Goal: Check status

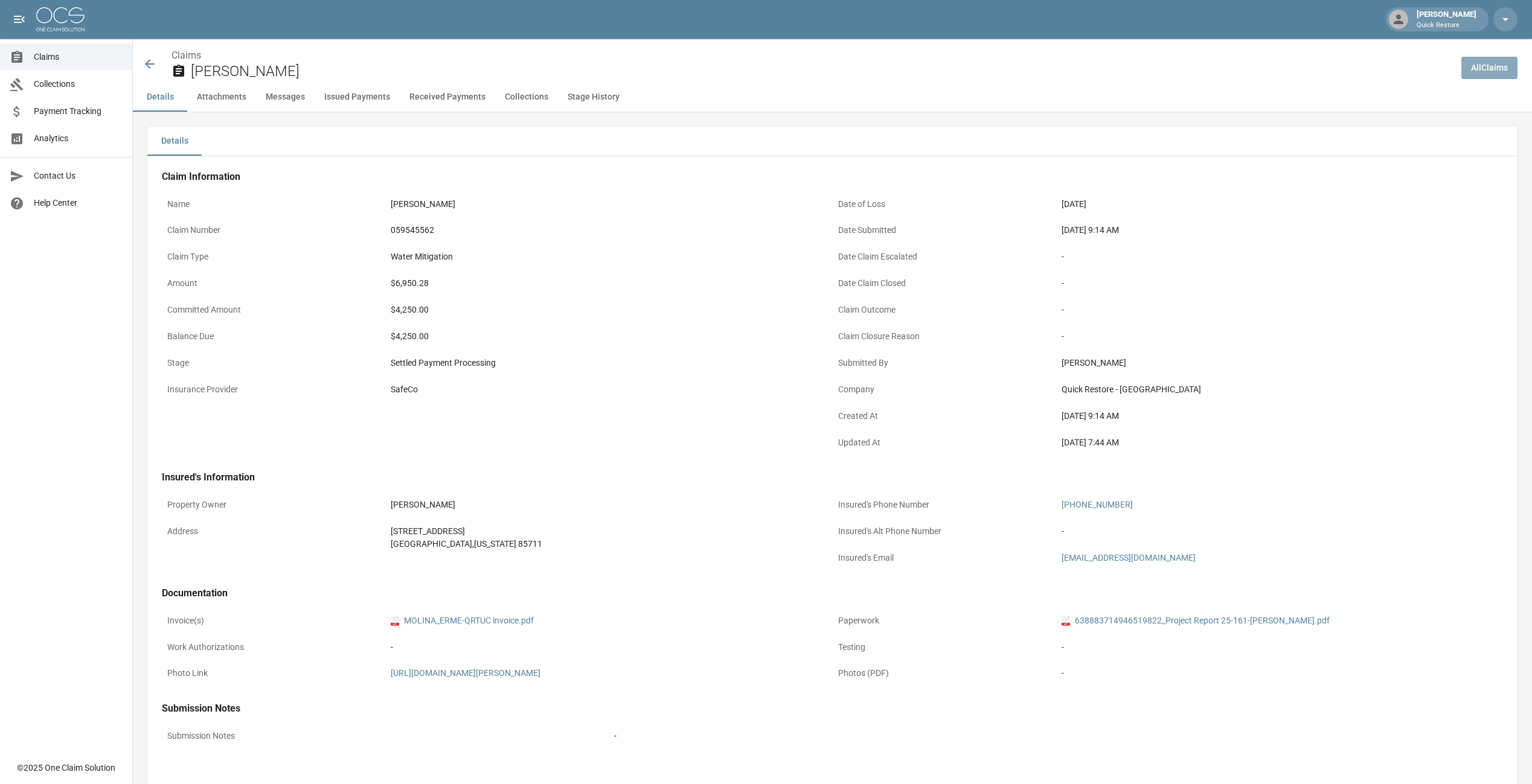
click at [1482, 62] on link "All Claims" at bounding box center [1489, 68] width 56 height 22
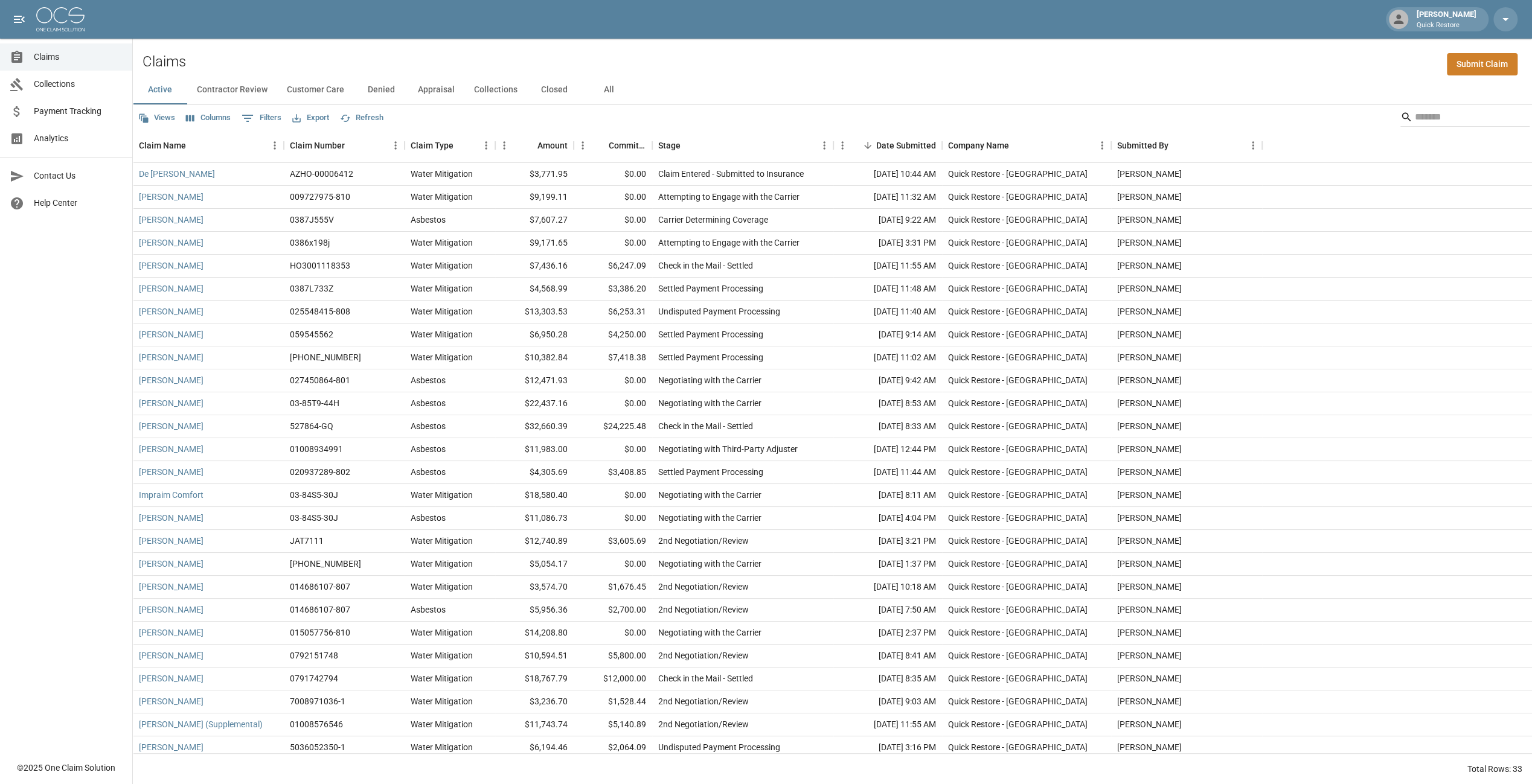
click at [601, 90] on button "All" at bounding box center [609, 90] width 54 height 29
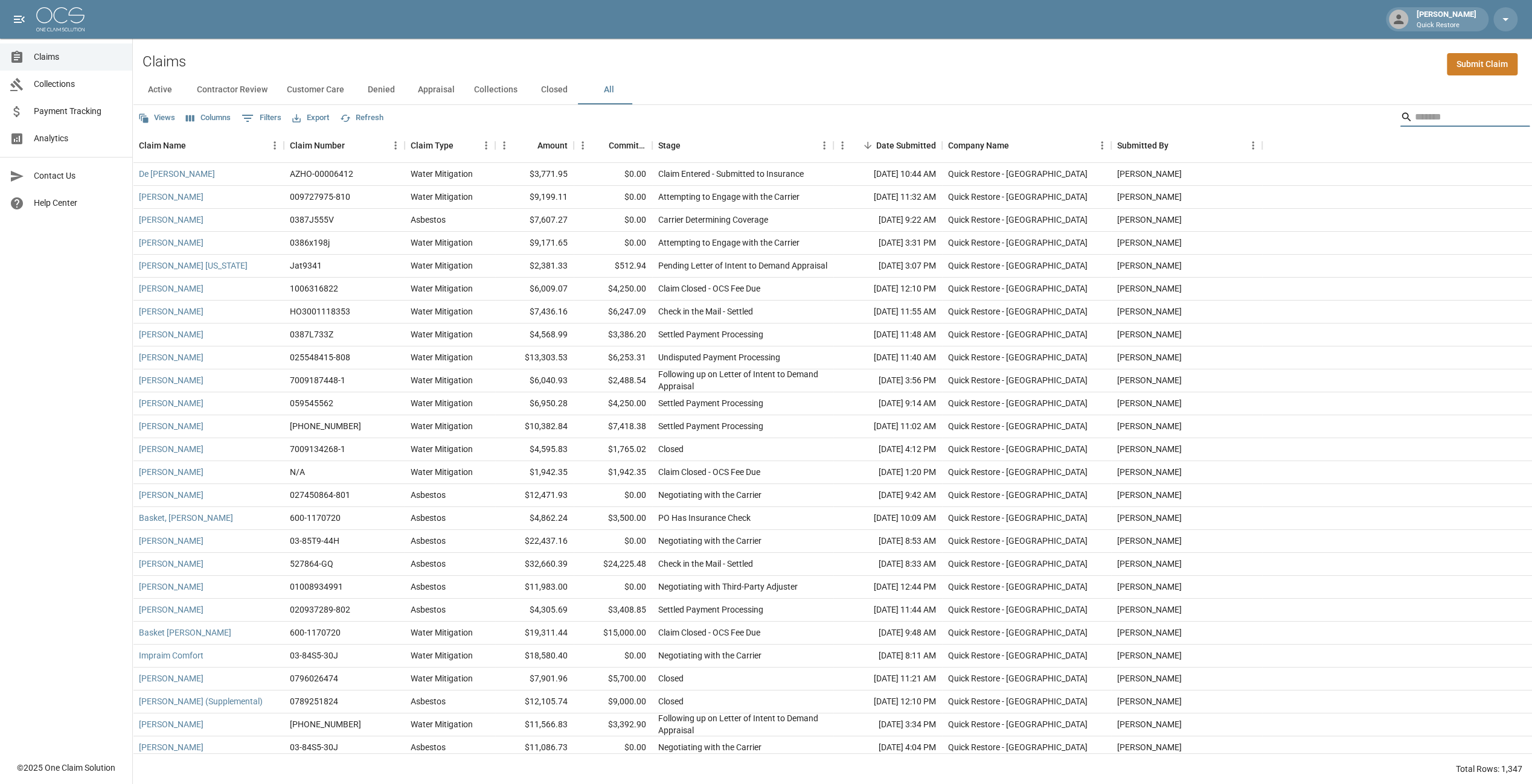
click at [1439, 118] on input "Search" at bounding box center [1463, 117] width 96 height 19
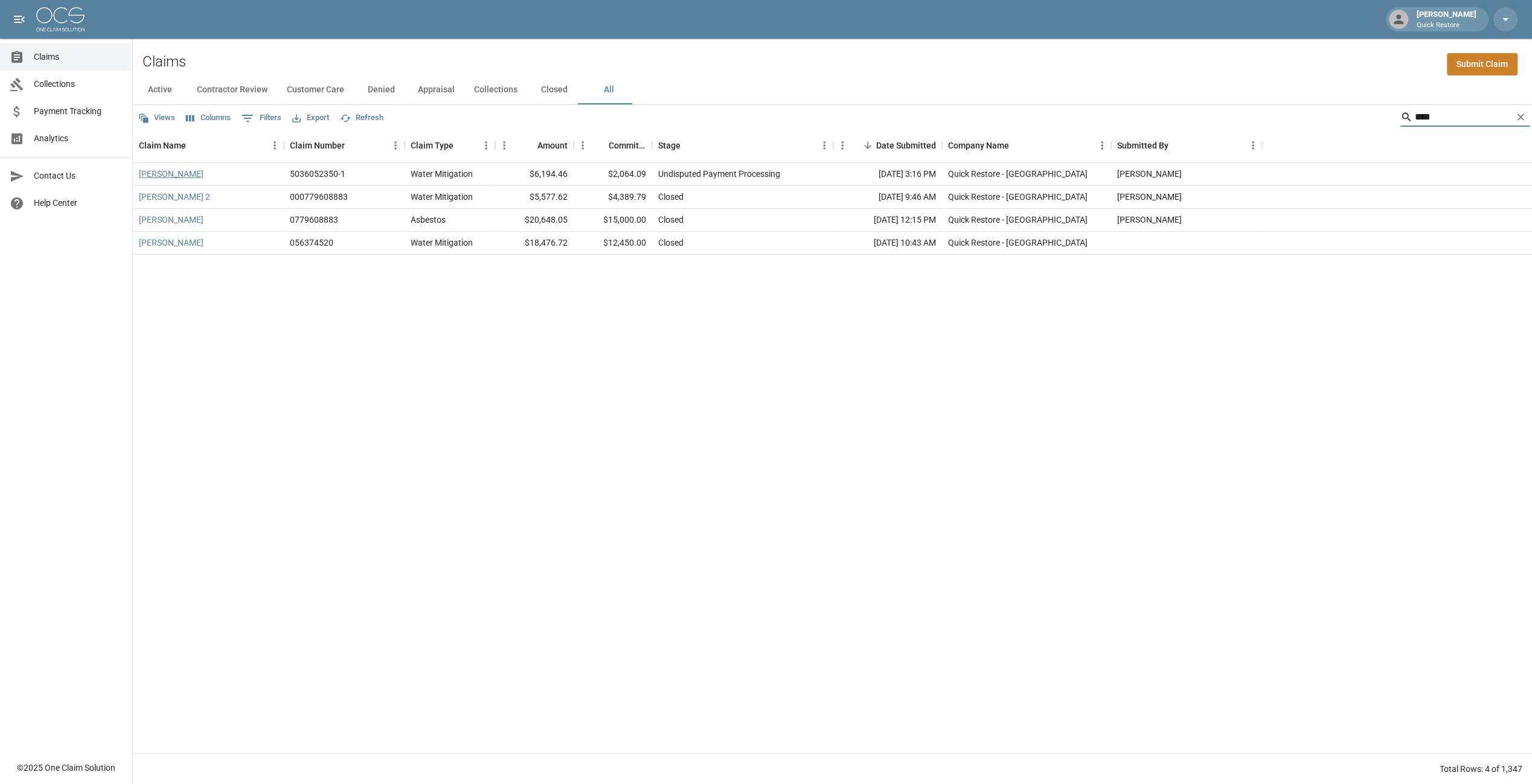
type input "****"
click at [156, 172] on link "[PERSON_NAME]" at bounding box center [171, 174] width 65 height 12
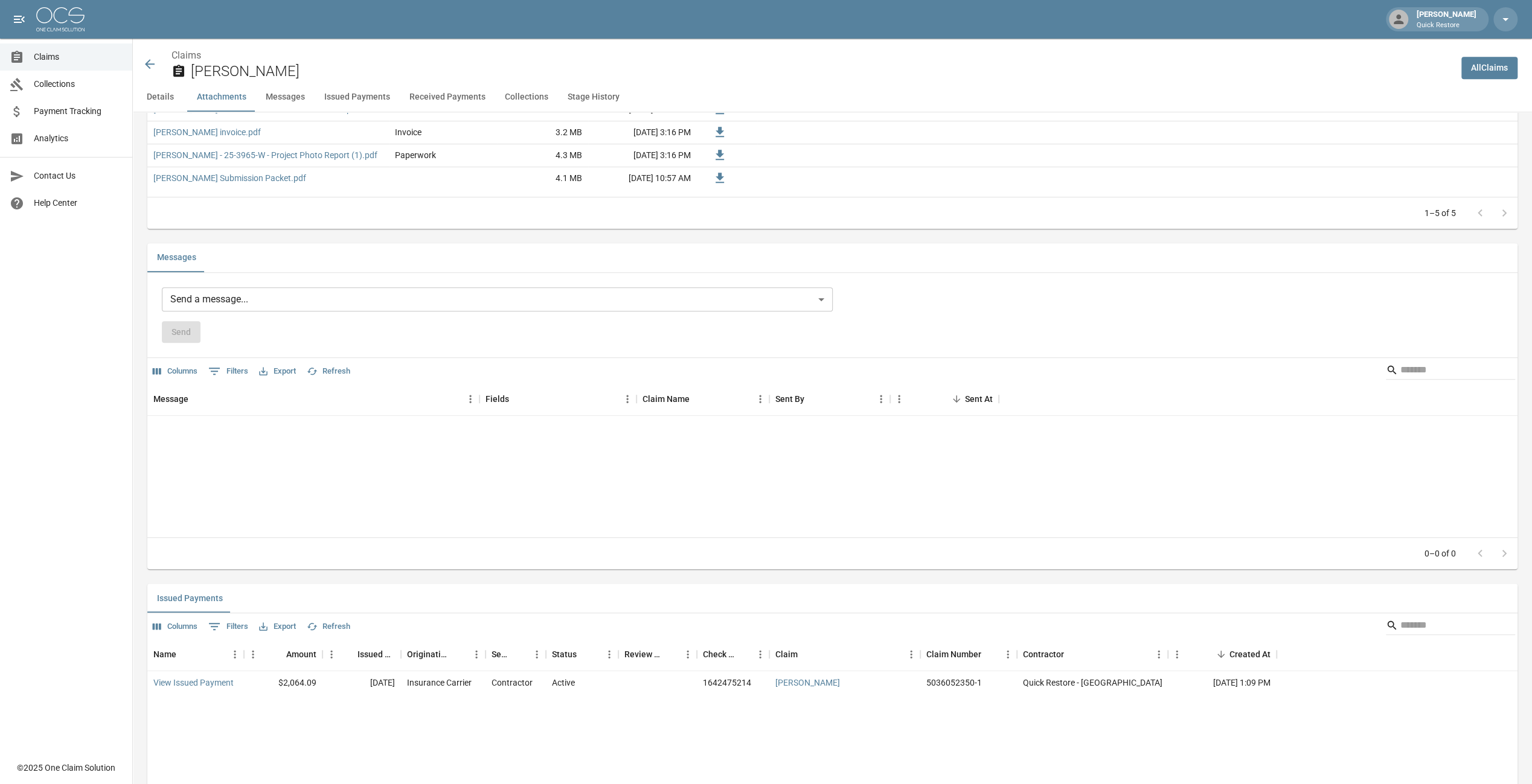
scroll to position [905, 0]
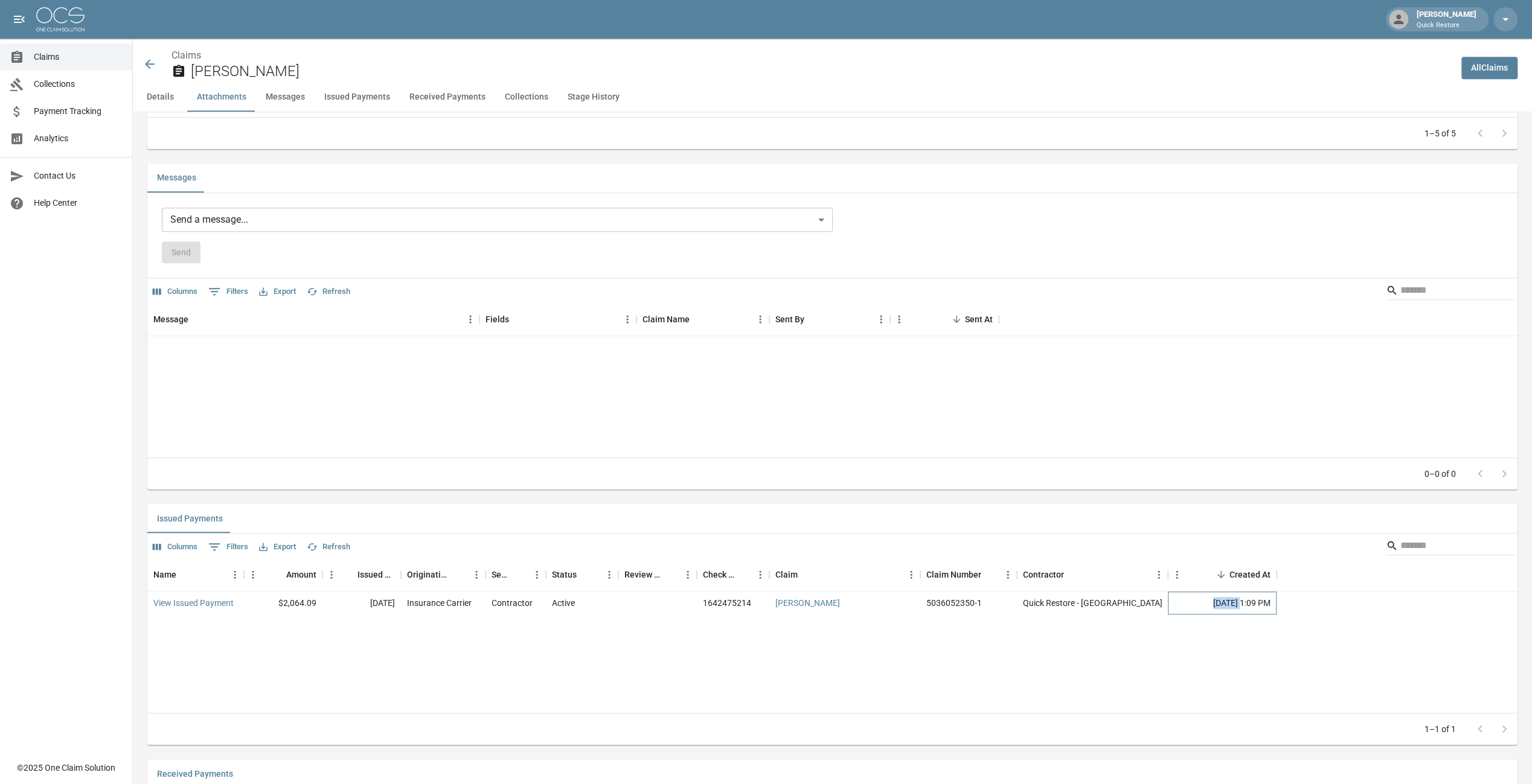
drag, startPoint x: 1185, startPoint y: 610, endPoint x: 1221, endPoint y: 613, distance: 36.1
click at [1221, 613] on div "[DATE] 1:09 PM" at bounding box center [1222, 602] width 109 height 23
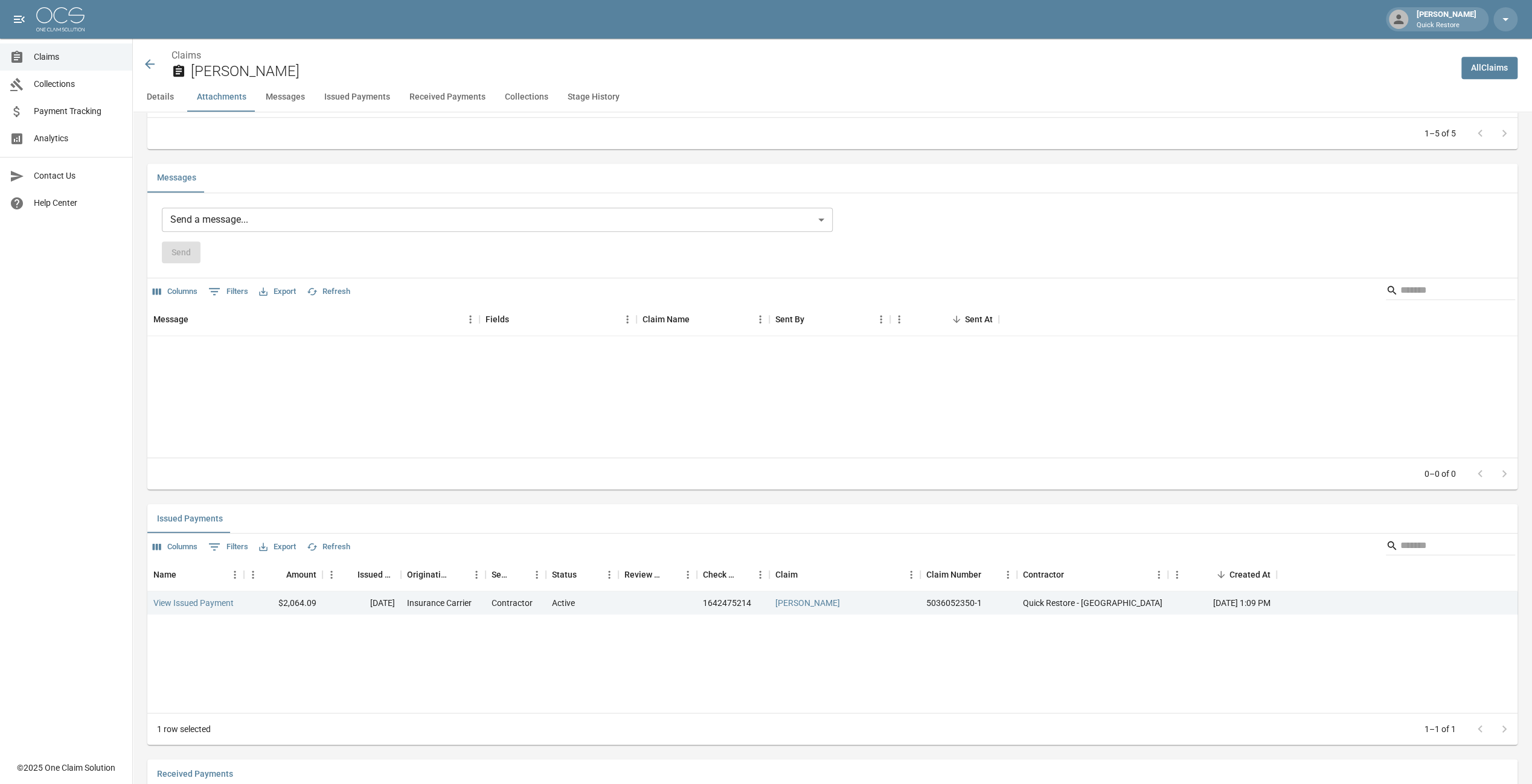
click at [1040, 648] on div "Name Amount Issued Date Originating From Sent To Status Review Status Check Num…" at bounding box center [832, 635] width 1370 height 155
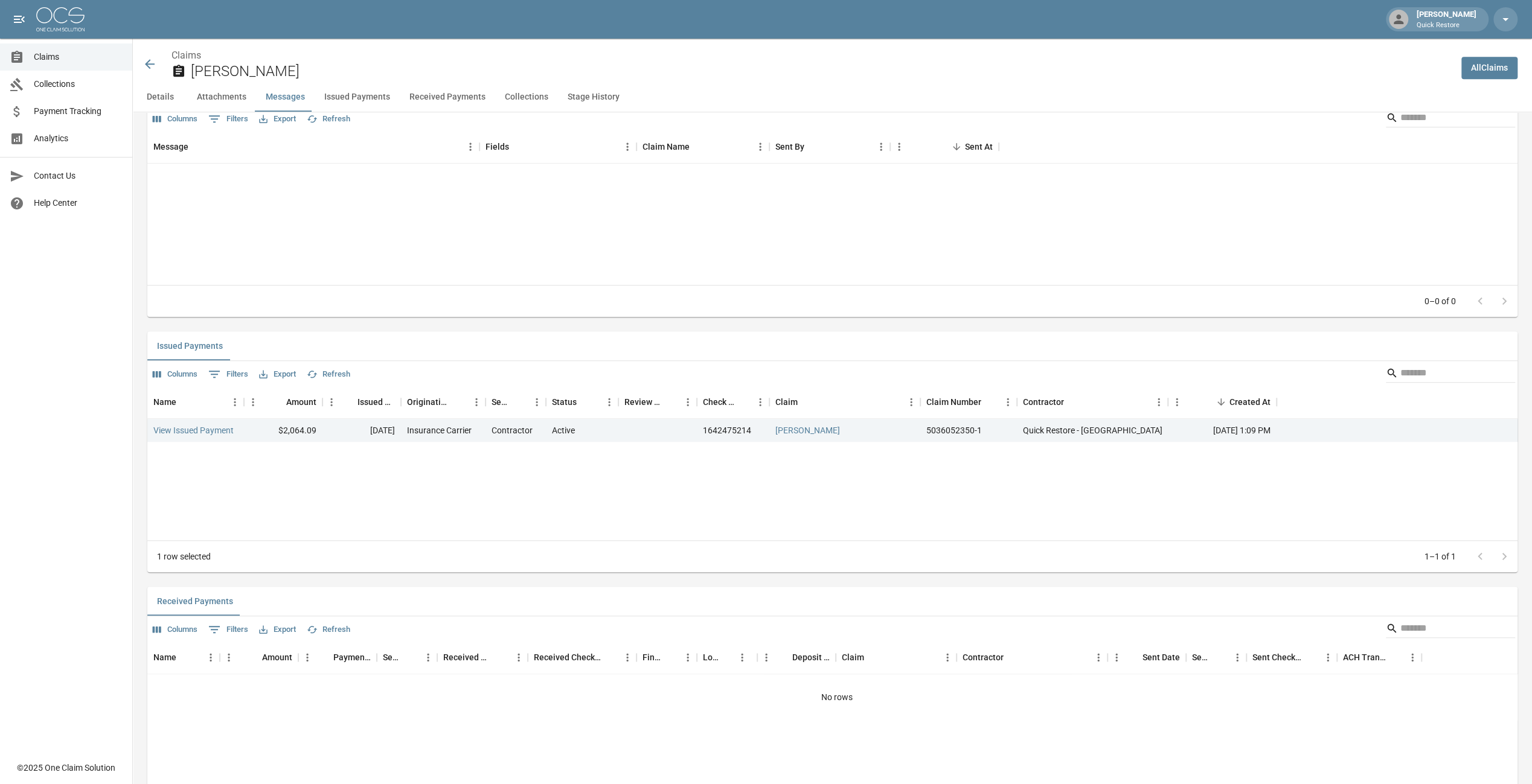
scroll to position [1055, 0]
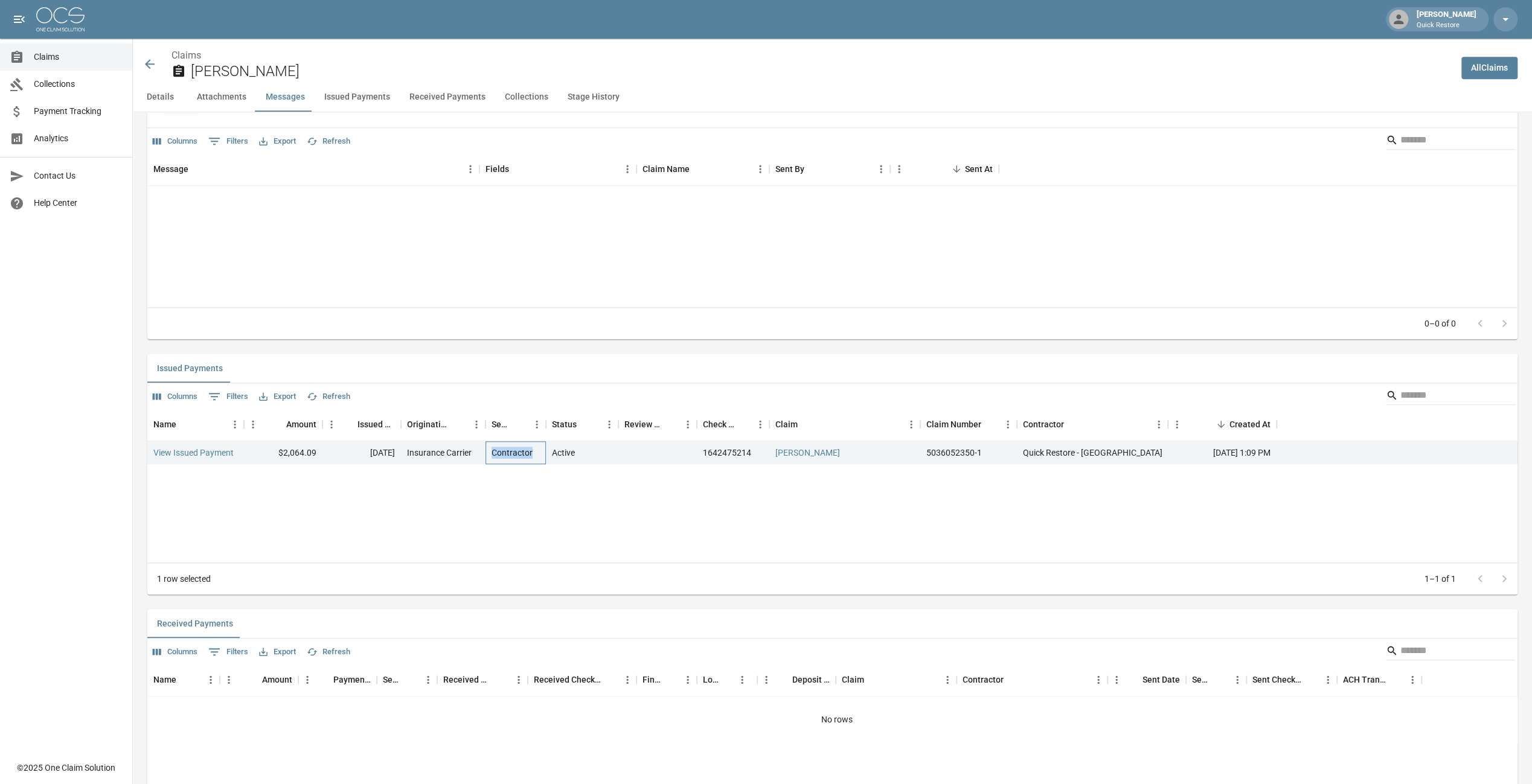
drag, startPoint x: 489, startPoint y: 463, endPoint x: 534, endPoint y: 463, distance: 45.0
click at [534, 463] on div "Contractor" at bounding box center [516, 452] width 60 height 23
drag, startPoint x: 534, startPoint y: 463, endPoint x: 513, endPoint y: 503, distance: 45.2
click at [513, 503] on div "Name Amount Issued Date Originating From Sent To Status Review Status Check Num…" at bounding box center [832, 485] width 1370 height 155
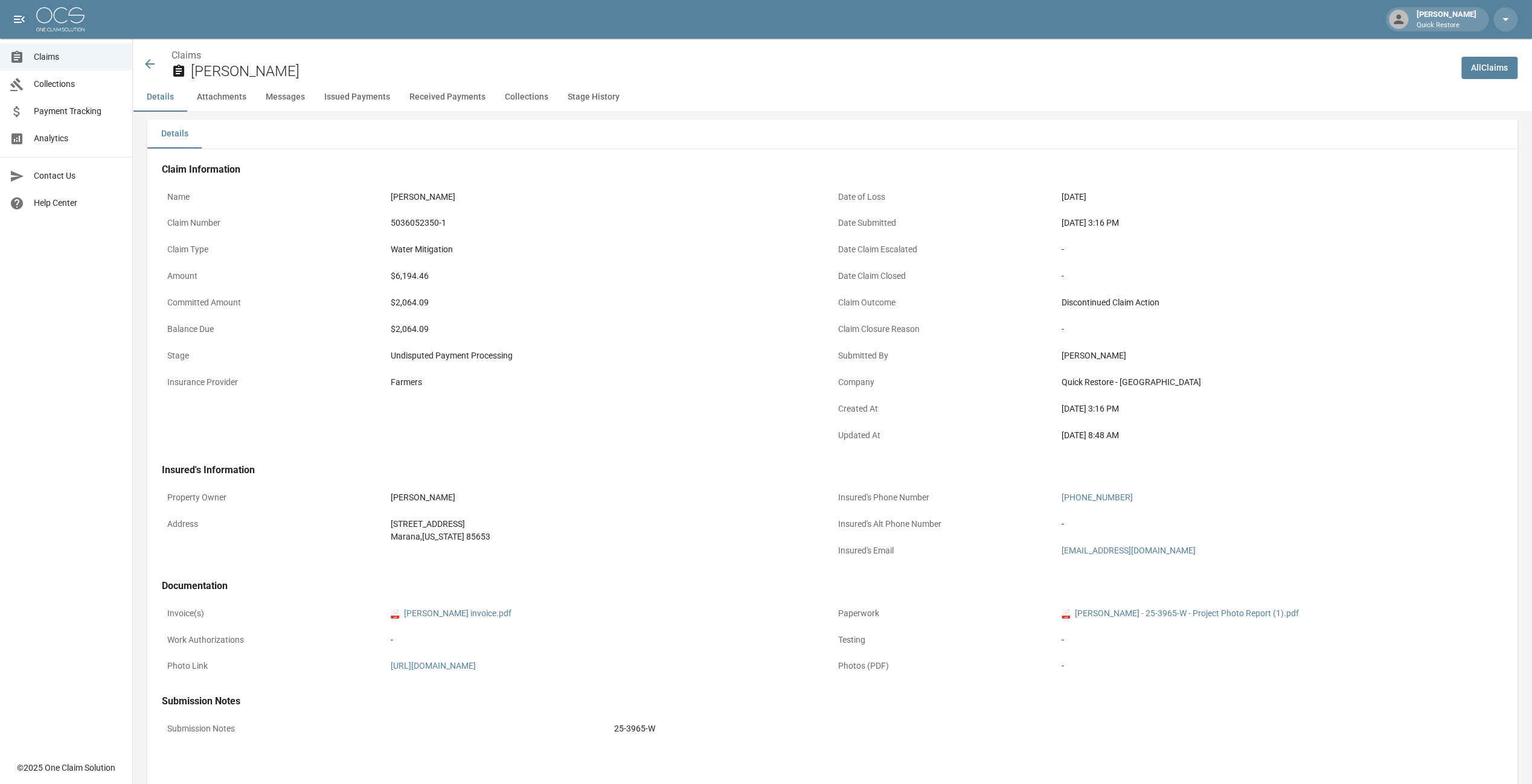
scroll to position [0, 0]
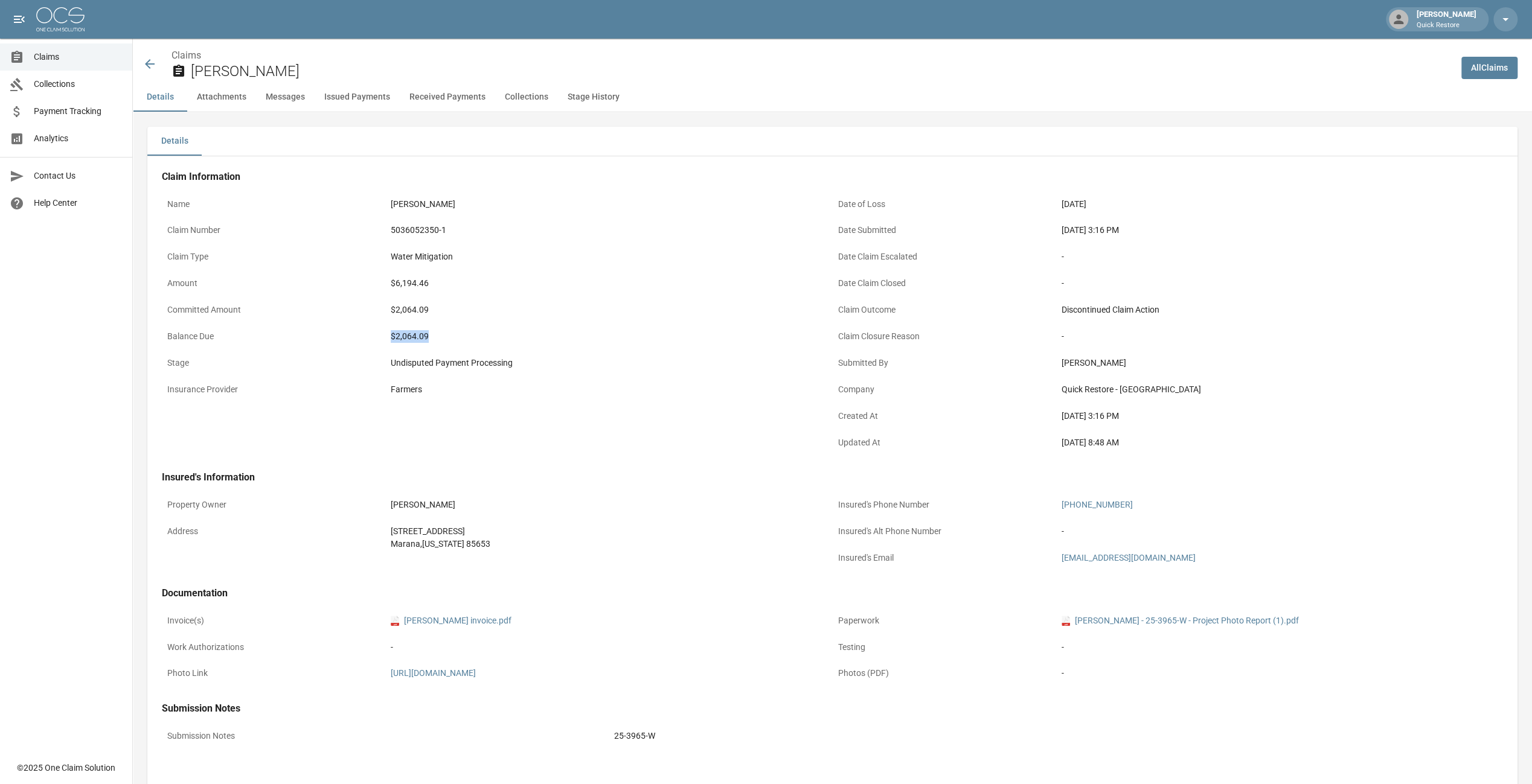
drag, startPoint x: 389, startPoint y: 335, endPoint x: 474, endPoint y: 343, distance: 85.4
click at [474, 343] on div "$2,064.09" at bounding box center [609, 337] width 447 height 24
click at [675, 354] on div "Undisputed Payment Processing" at bounding box center [609, 363] width 447 height 24
drag, startPoint x: 390, startPoint y: 332, endPoint x: 472, endPoint y: 341, distance: 82.5
click at [472, 341] on div "$2,064.09" at bounding box center [609, 337] width 447 height 24
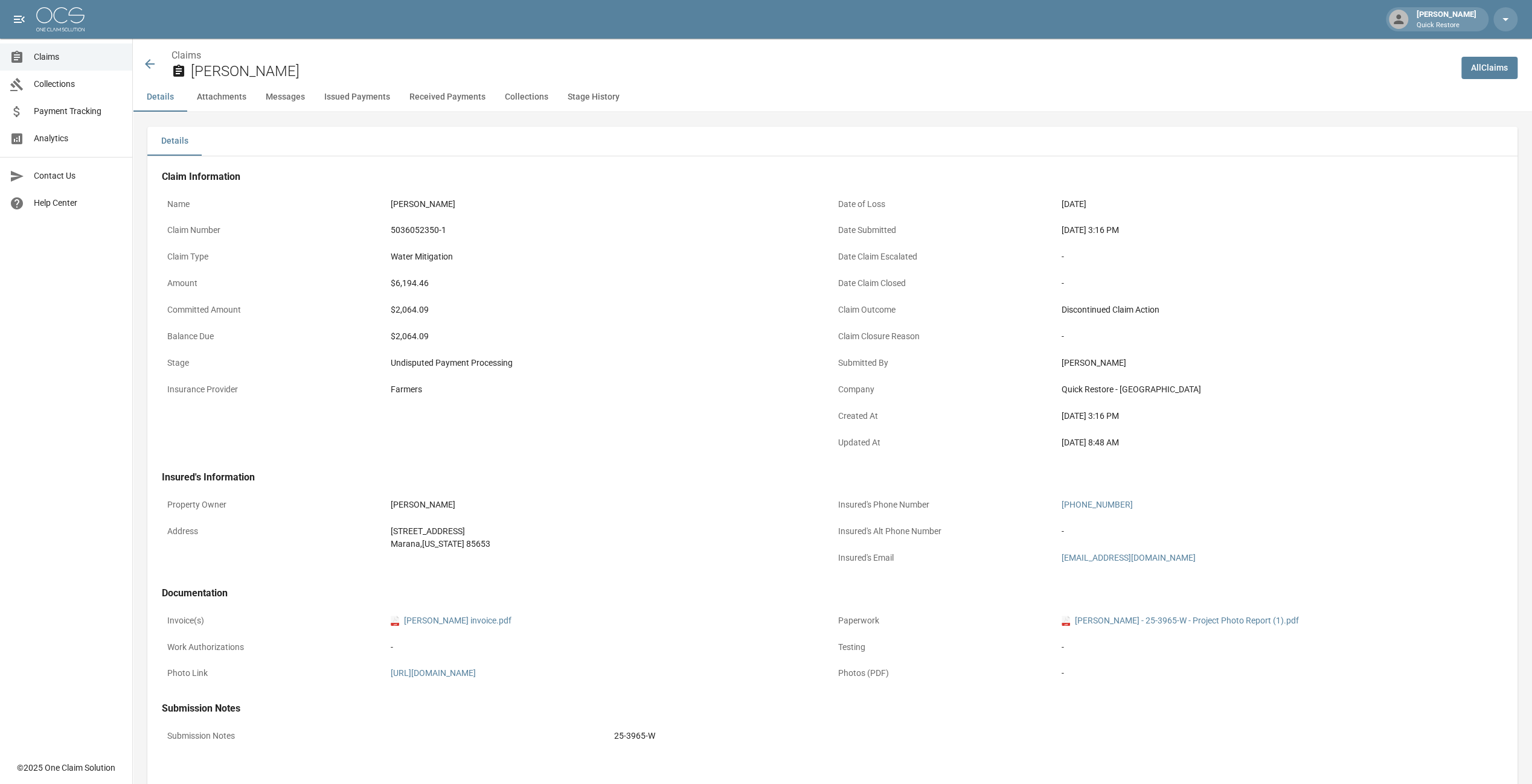
drag, startPoint x: 472, startPoint y: 341, endPoint x: 568, endPoint y: 414, distance: 120.6
click at [568, 414] on div "Name [PERSON_NAME] Claim Number 5036052350-1 Claim Type Water Mitigation Amount…" at bounding box center [497, 325] width 671 height 265
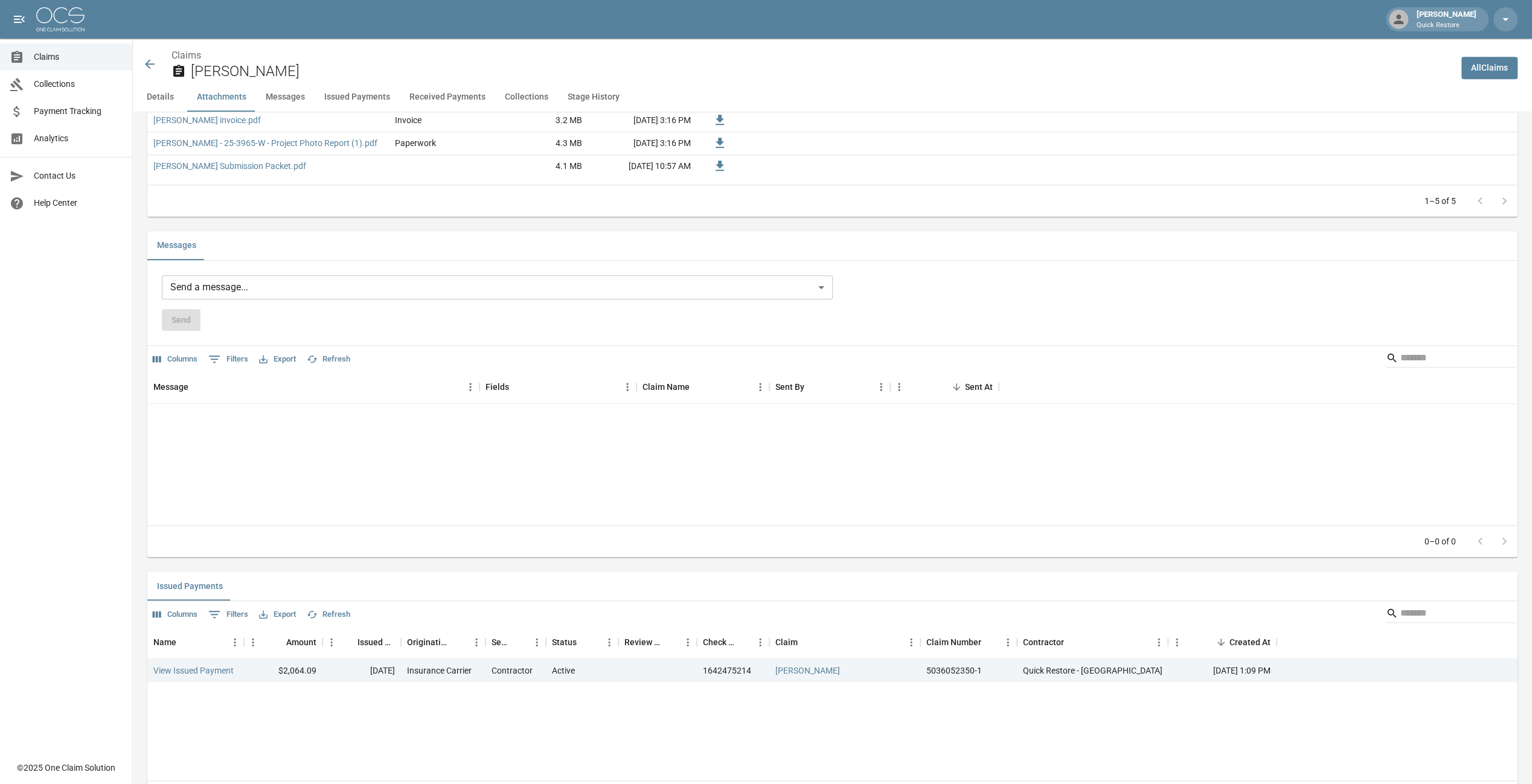
scroll to position [905, 0]
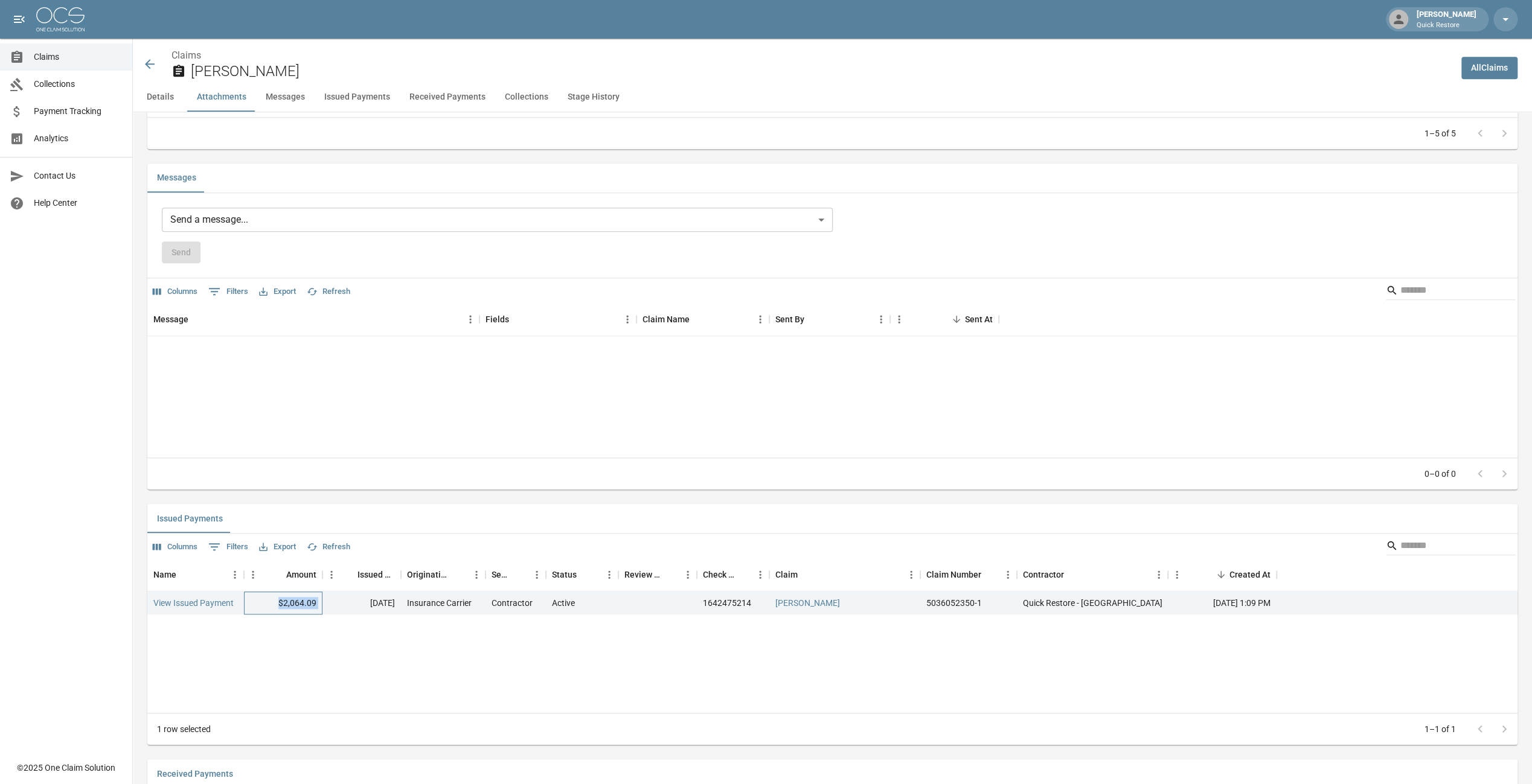
drag, startPoint x: 274, startPoint y: 613, endPoint x: 324, endPoint y: 615, distance: 50.0
click at [324, 615] on div "View Issued Payment $2,064.09 [DATE] Insurance Carrier Contractor Active 164247…" at bounding box center [837, 602] width 1380 height 23
drag, startPoint x: 324, startPoint y: 615, endPoint x: 338, endPoint y: 691, distance: 77.3
click at [338, 691] on div "Name Amount Issued Date Originating From Sent To Status Review Status Check Num…" at bounding box center [832, 635] width 1370 height 155
drag, startPoint x: 490, startPoint y: 614, endPoint x: 531, endPoint y: 617, distance: 41.1
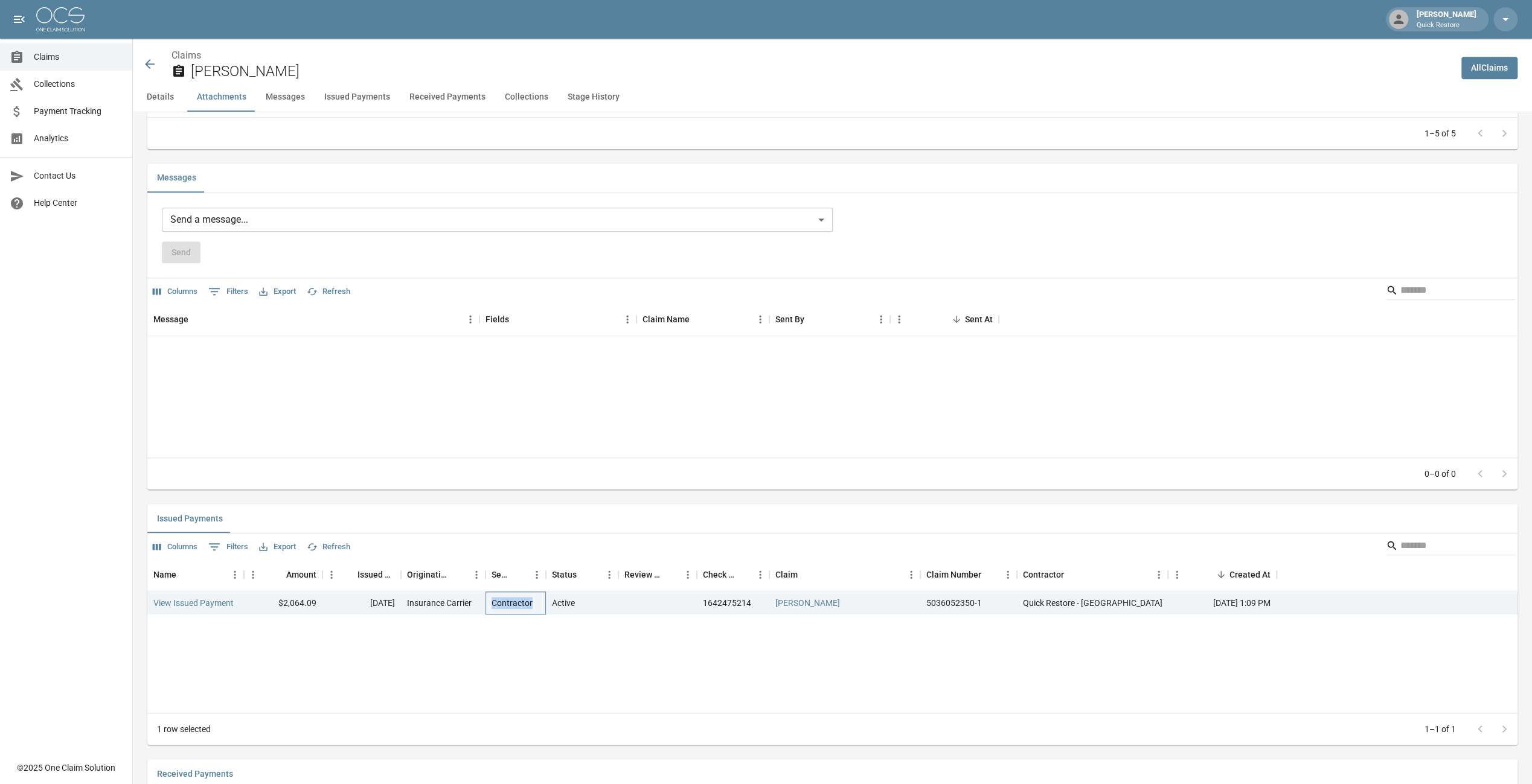
click at [531, 615] on div "Contractor" at bounding box center [516, 602] width 60 height 23
drag, startPoint x: 531, startPoint y: 617, endPoint x: 527, endPoint y: 641, distance: 24.3
click at [527, 641] on div "Name Amount Issued Date Originating From Sent To Status Review Status Check Num…" at bounding box center [832, 635] width 1370 height 155
drag, startPoint x: 318, startPoint y: 611, endPoint x: 281, endPoint y: 612, distance: 37.0
click at [281, 612] on div "$2,064.09" at bounding box center [283, 602] width 79 height 23
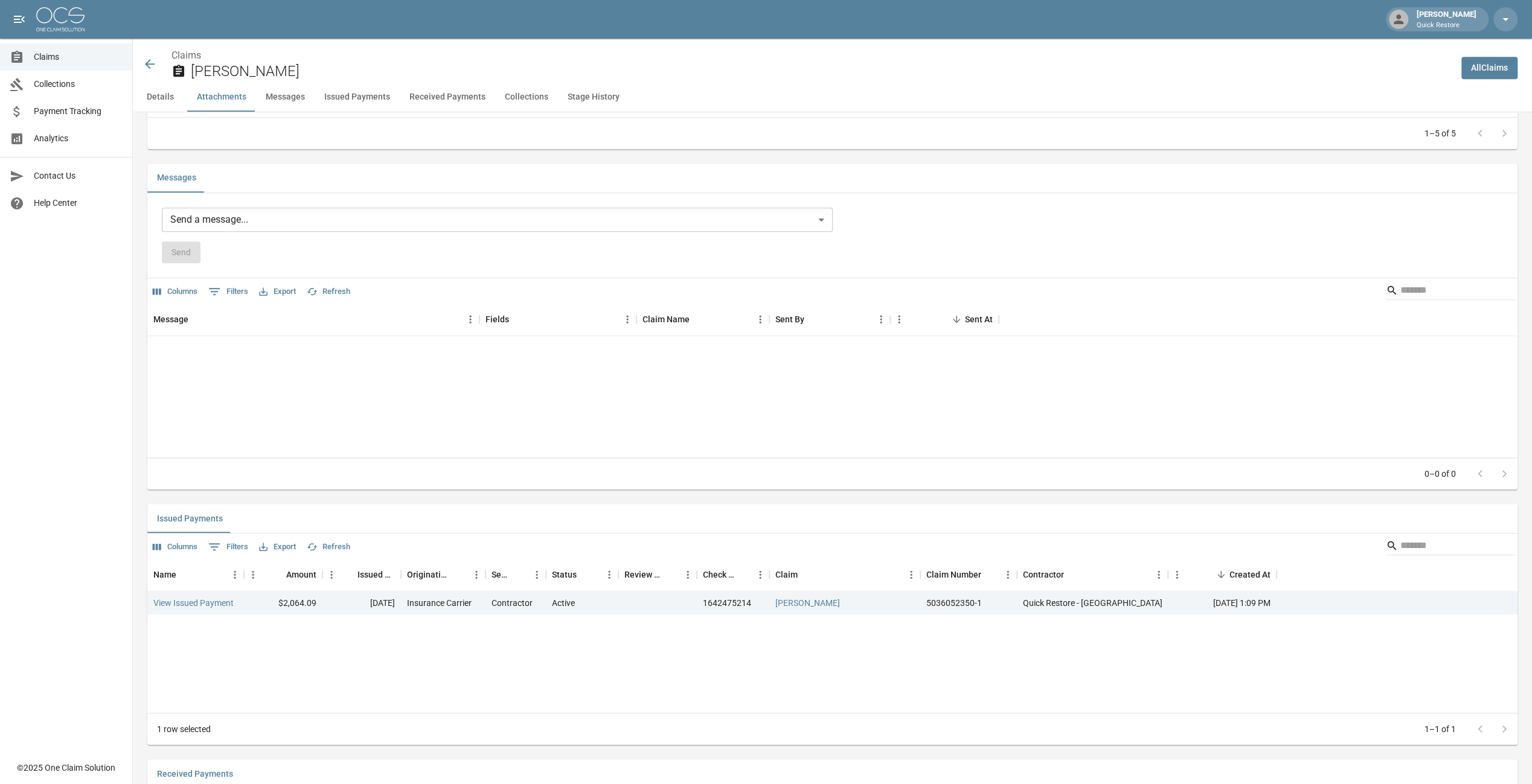
click at [439, 646] on div "Name Amount Issued Date Originating From Sent To Status Review Status Check Num…" at bounding box center [832, 635] width 1370 height 155
drag, startPoint x: 274, startPoint y: 612, endPoint x: 322, endPoint y: 613, distance: 48.0
click at [322, 613] on div "View Issued Payment $2,064.09 [DATE] Insurance Carrier Contractor Active 164247…" at bounding box center [837, 602] width 1380 height 23
drag, startPoint x: 322, startPoint y: 613, endPoint x: 335, endPoint y: 660, distance: 48.8
click at [335, 660] on div "Name Amount Issued Date Originating From Sent To Status Review Status Check Num…" at bounding box center [832, 635] width 1370 height 155
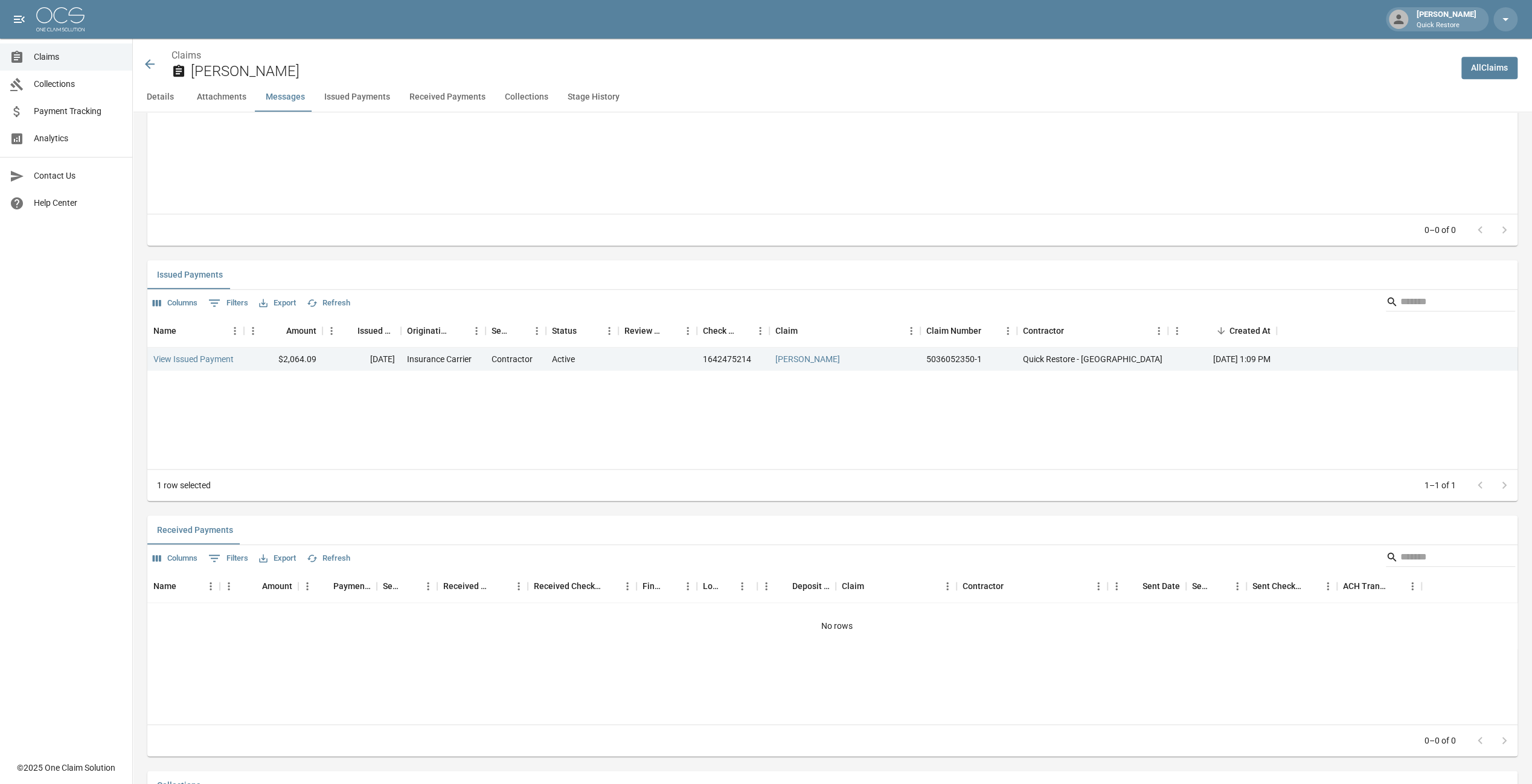
scroll to position [995, 0]
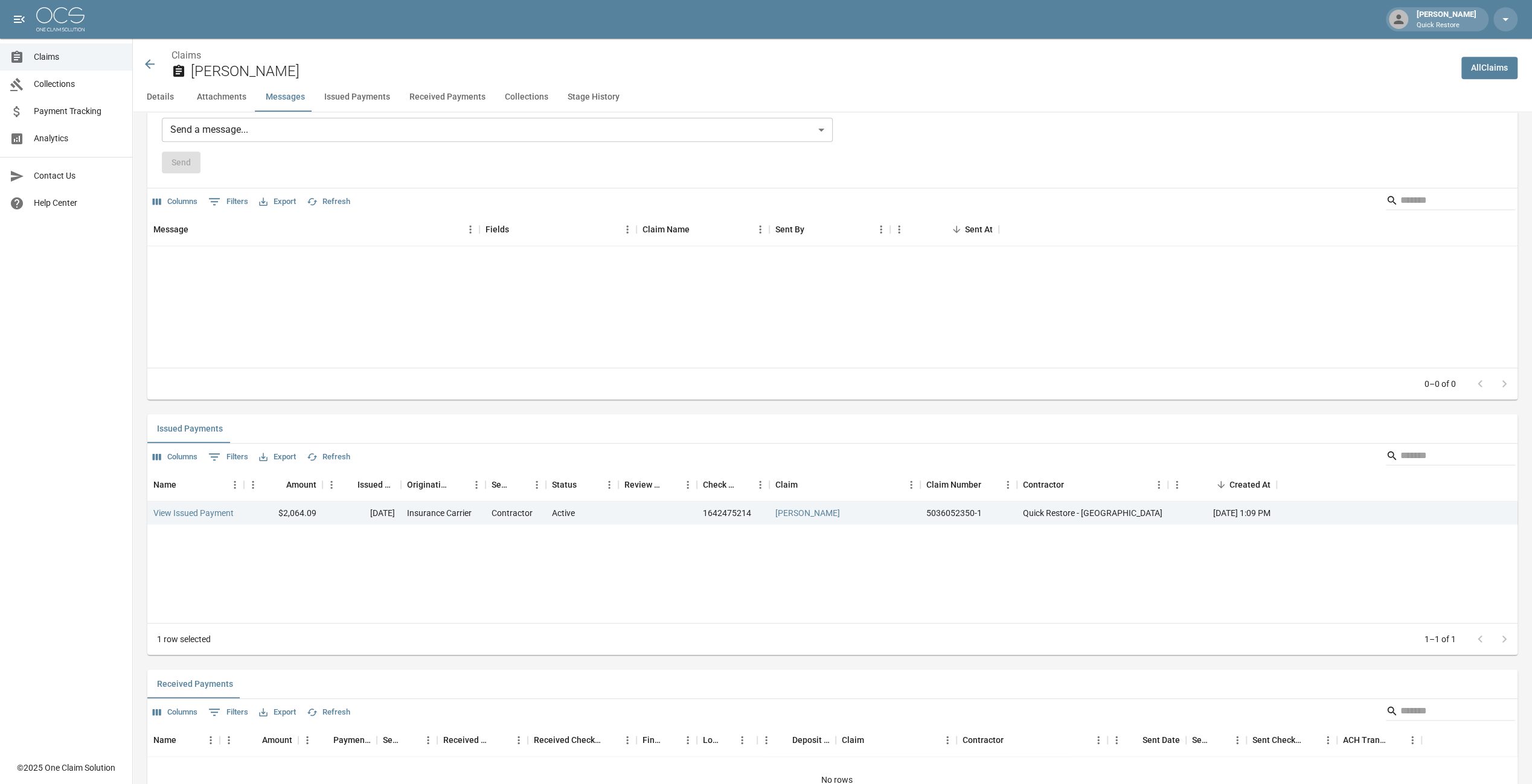
click at [605, 594] on div "Name Amount Issued Date Originating From Sent To Status Review Status Check Num…" at bounding box center [832, 545] width 1370 height 155
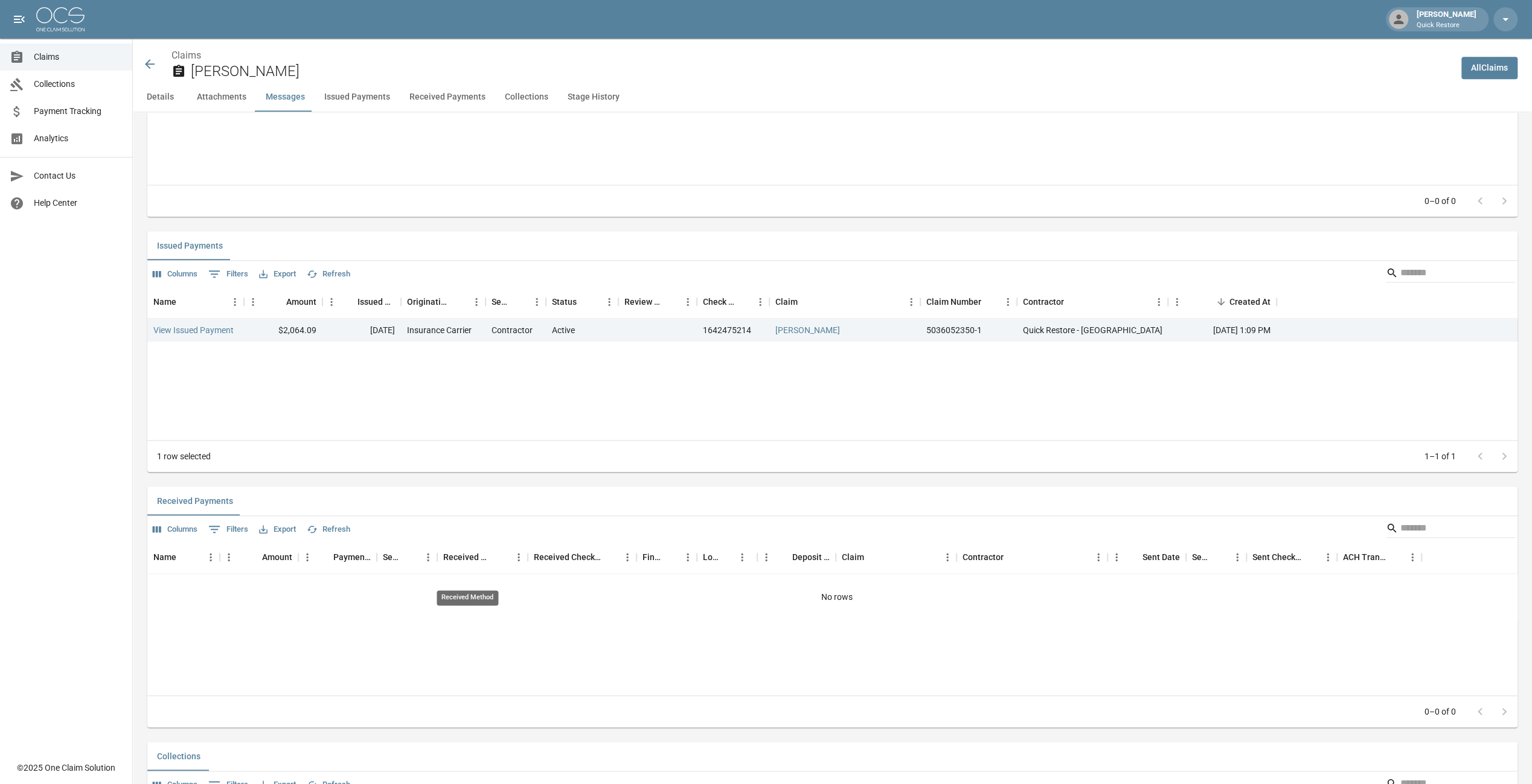
scroll to position [1116, 0]
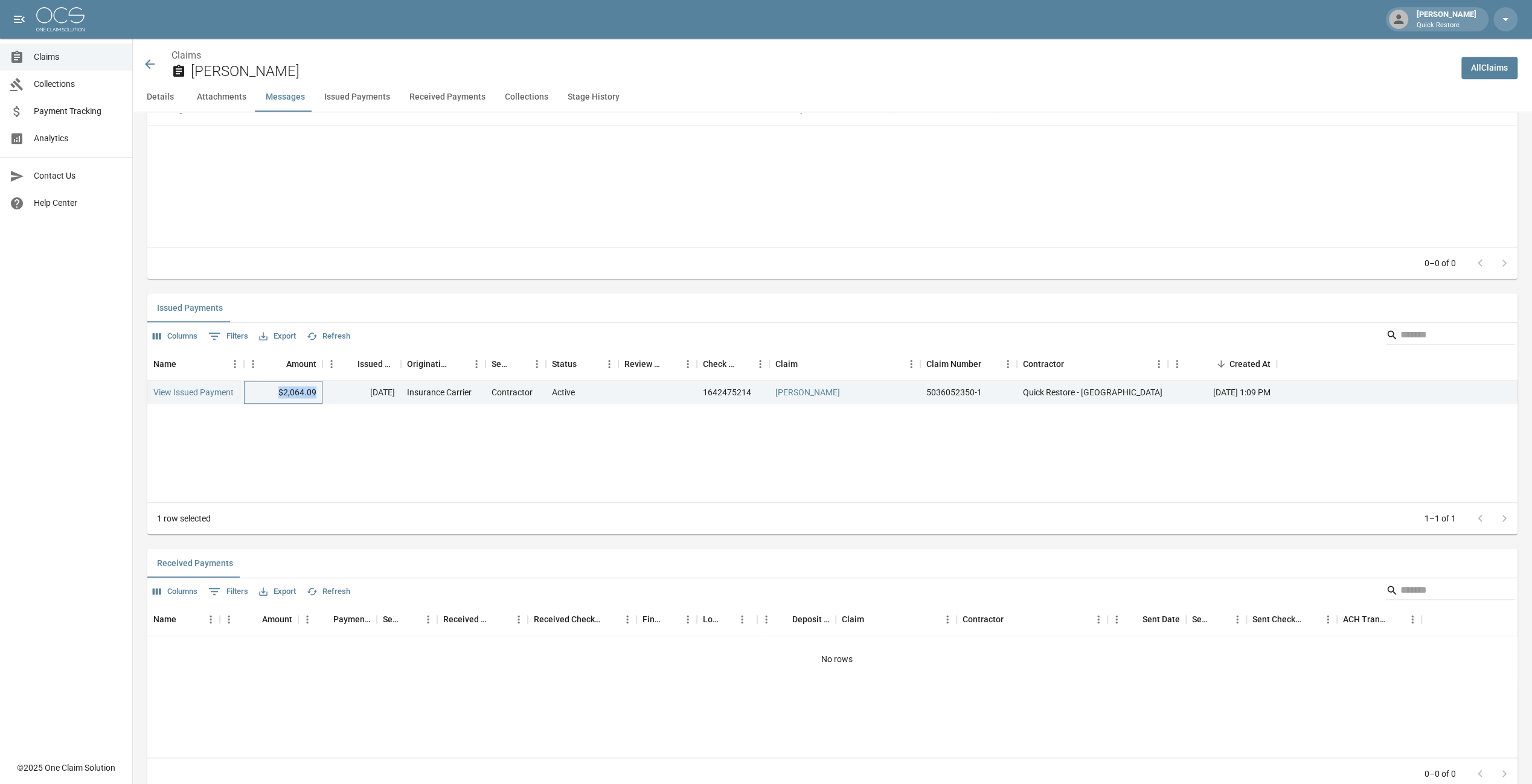
drag, startPoint x: 281, startPoint y: 399, endPoint x: 319, endPoint y: 406, distance: 38.6
click at [319, 404] on div "$2,064.09" at bounding box center [283, 392] width 79 height 23
drag, startPoint x: 319, startPoint y: 406, endPoint x: 349, endPoint y: 476, distance: 76.2
click at [349, 476] on div "Name Amount Issued Date Originating From Sent To Status Review Status Check Num…" at bounding box center [832, 424] width 1370 height 155
drag, startPoint x: 284, startPoint y: 403, endPoint x: 341, endPoint y: 405, distance: 57.0
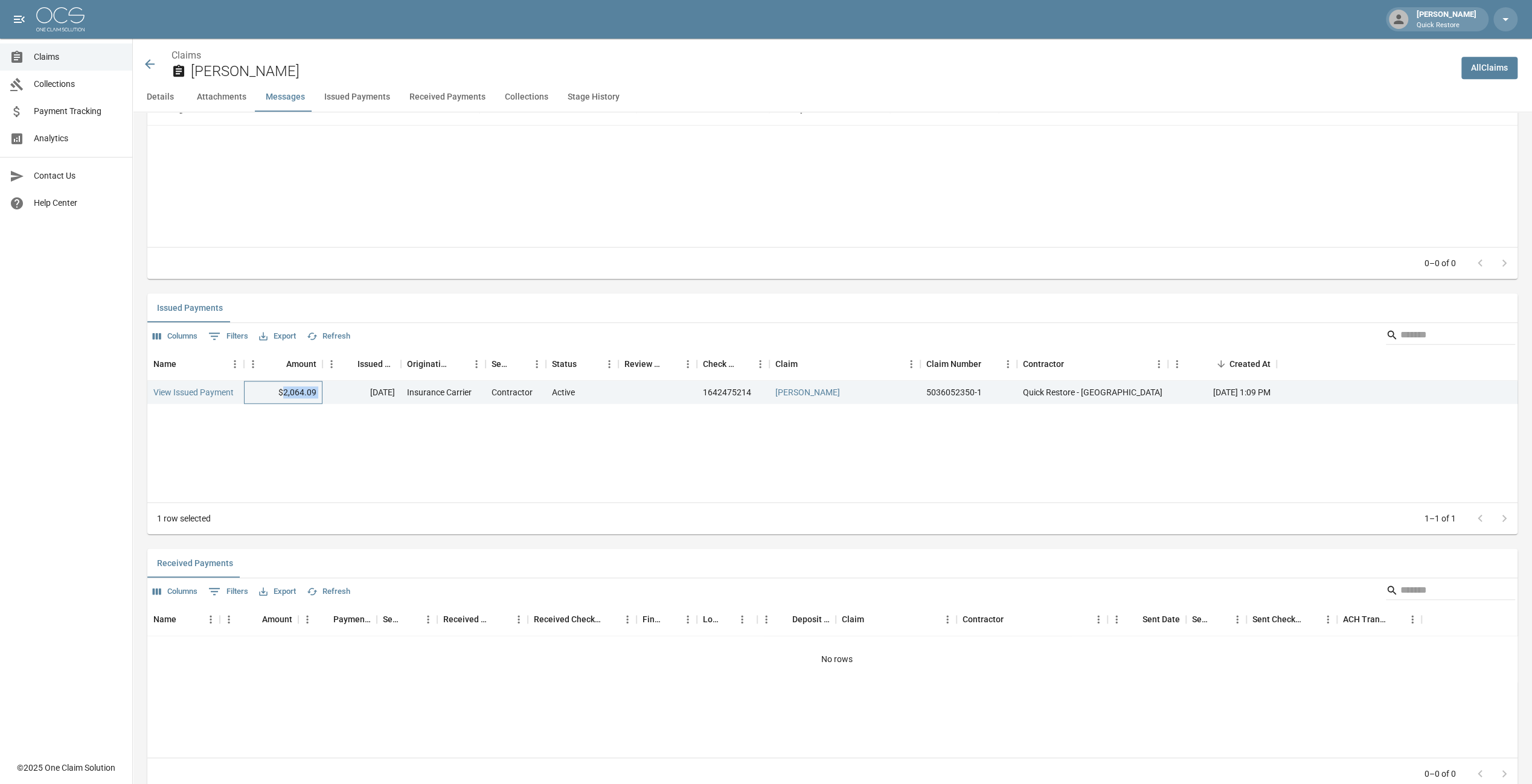
click at [341, 404] on div "View Issued Payment $2,064.09 [DATE] Insurance Carrier Contractor Active 164247…" at bounding box center [837, 392] width 1380 height 23
drag, startPoint x: 341, startPoint y: 405, endPoint x: 389, endPoint y: 466, distance: 77.6
click at [389, 466] on div "Name Amount Issued Date Originating From Sent To Status Review Status Check Num…" at bounding box center [832, 424] width 1370 height 155
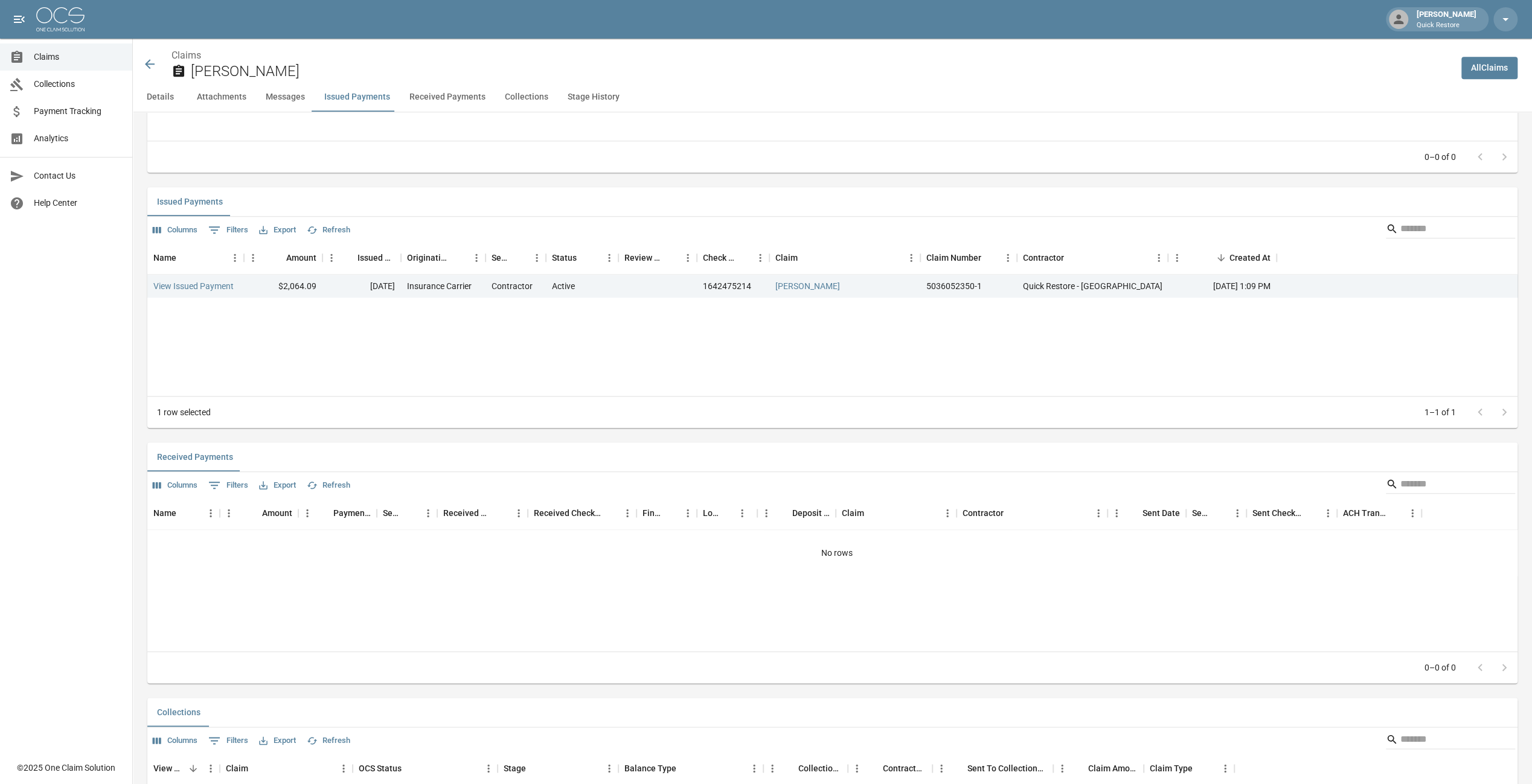
scroll to position [1268, 0]
